Goal: Information Seeking & Learning: Learn about a topic

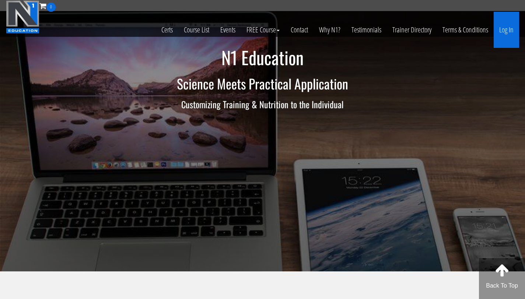
click at [508, 24] on link "Log In" at bounding box center [506, 30] width 25 height 36
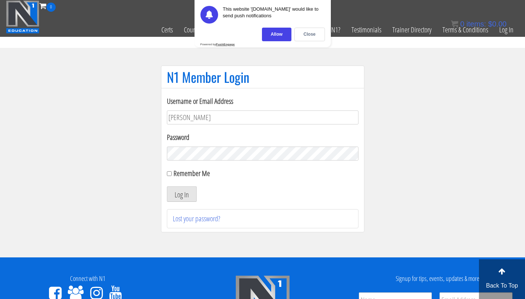
type input "bryan.williams@upr.edu"
click at [167, 187] on button "Log In" at bounding box center [182, 194] width 30 height 15
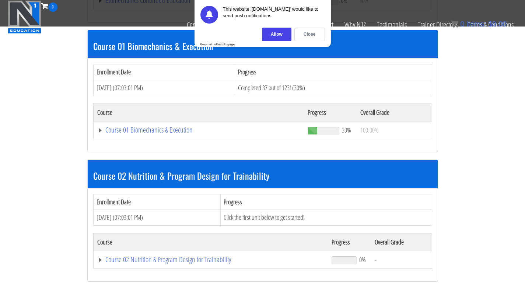
scroll to position [213, 0]
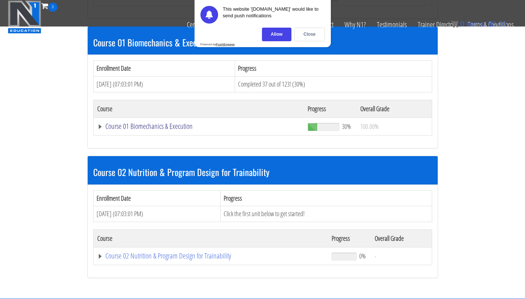
click at [143, 127] on link "Course 01 Biomechanics & Execution" at bounding box center [199, 126] width 204 height 7
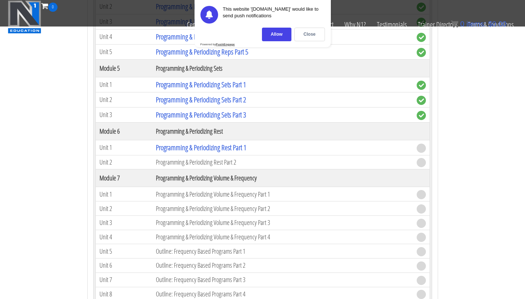
scroll to position [843, 0]
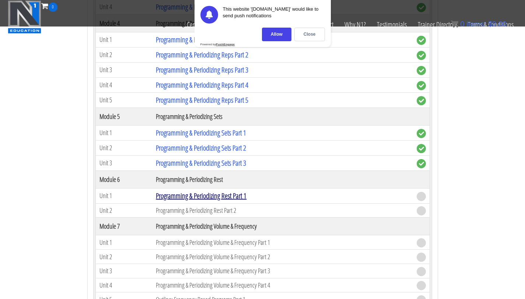
click at [189, 195] on link "Programming & Periodizing Rest Part 1" at bounding box center [201, 196] width 91 height 10
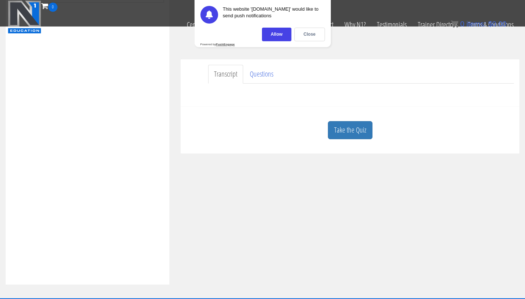
scroll to position [194, 0]
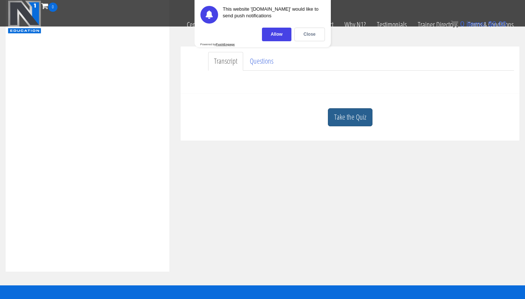
click at [333, 113] on link "Take the Quiz" at bounding box center [350, 117] width 45 height 18
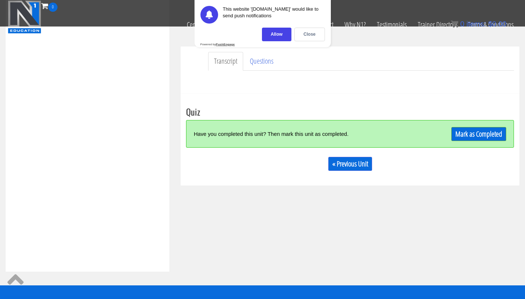
click at [461, 142] on div "Have you completed this unit? Then mark this unit as completed. Mark as Complet…" at bounding box center [350, 134] width 328 height 28
click at [465, 135] on link "Mark as Completed" at bounding box center [479, 134] width 55 height 14
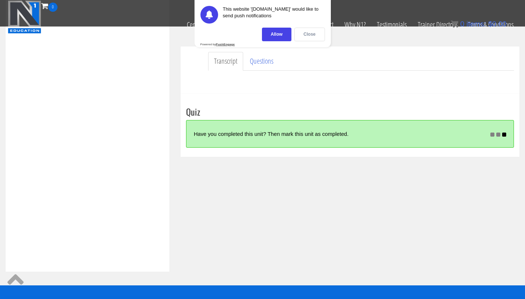
click at [311, 35] on div "Close" at bounding box center [310, 35] width 31 height 14
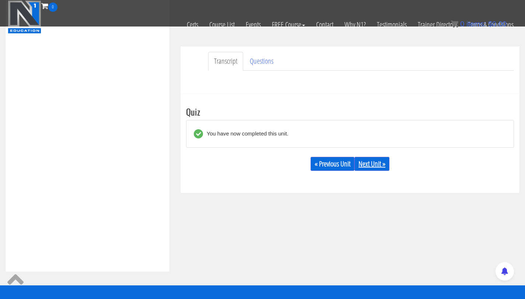
click at [366, 166] on link "Next Unit »" at bounding box center [372, 164] width 35 height 14
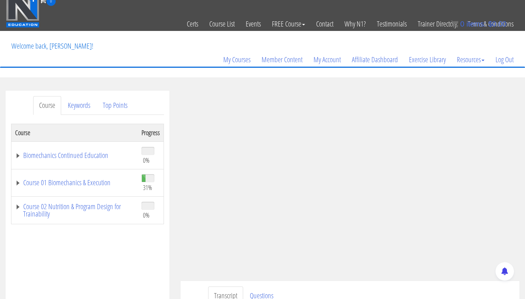
scroll to position [7, 0]
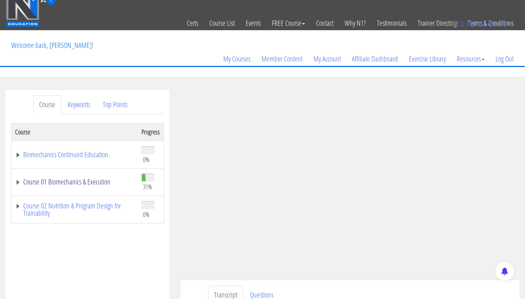
click at [68, 180] on link "Course 01 Biomechanics & Execution" at bounding box center [74, 181] width 119 height 7
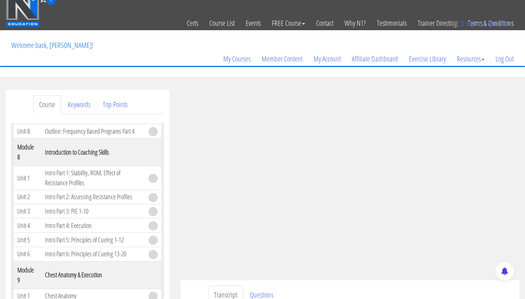
scroll to position [1053, 0]
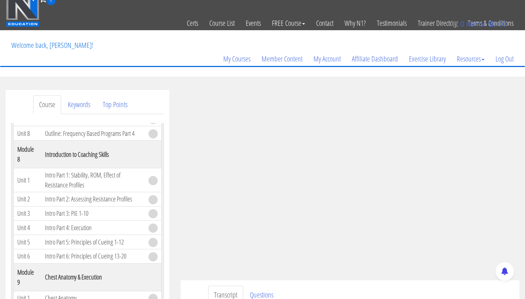
click at [477, 299] on ul "Transcript Questions" at bounding box center [361, 295] width 306 height 19
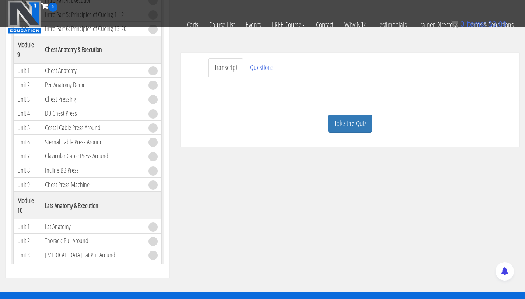
scroll to position [191, 0]
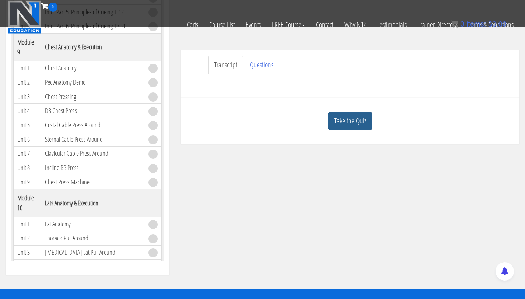
click at [365, 117] on link "Take the Quiz" at bounding box center [350, 121] width 45 height 18
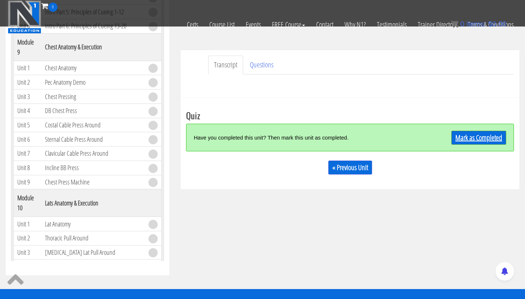
click at [464, 145] on link "Mark as Completed" at bounding box center [479, 138] width 55 height 14
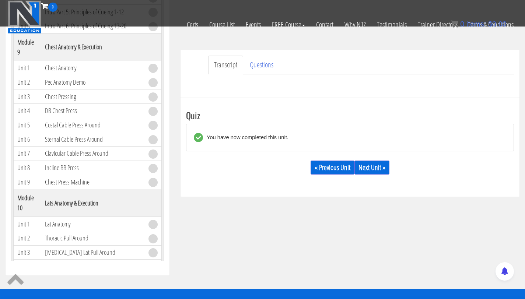
click at [464, 145] on div "You have now completed this unit." at bounding box center [350, 138] width 313 height 16
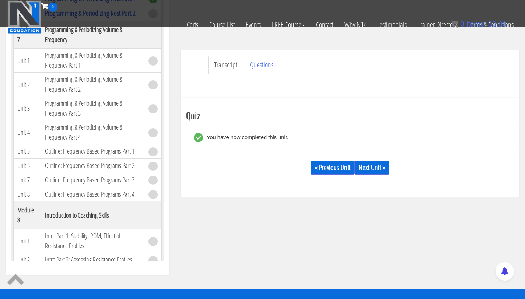
scroll to position [763, 0]
click at [378, 169] on link "Next Unit »" at bounding box center [372, 168] width 35 height 14
